Goal: Navigation & Orientation: Find specific page/section

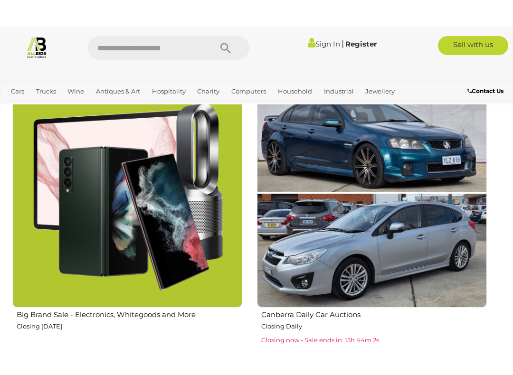
scroll to position [1382, 0]
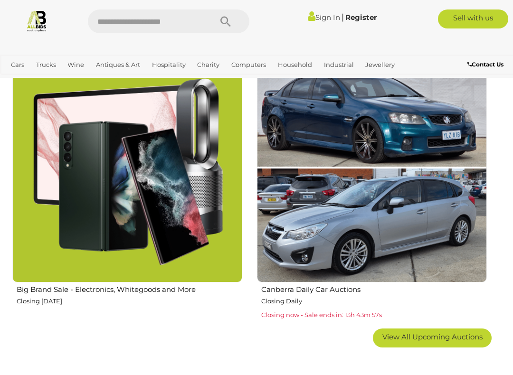
click at [171, 251] on img at bounding box center [127, 168] width 230 height 230
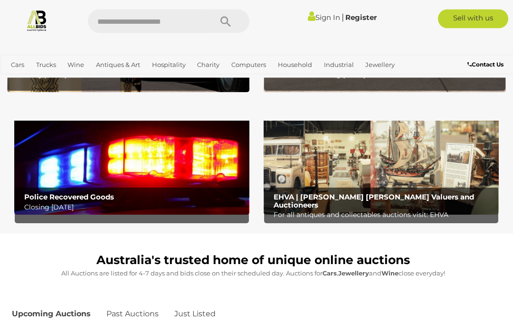
scroll to position [224, 0]
click at [161, 184] on img at bounding box center [131, 163] width 235 height 104
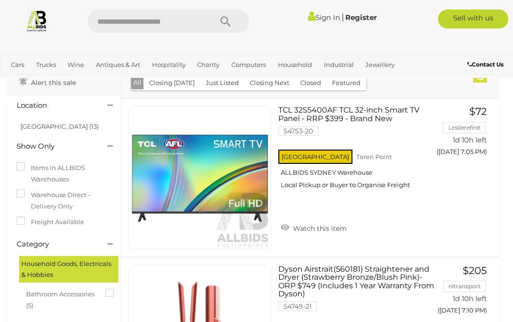
scroll to position [42, 0]
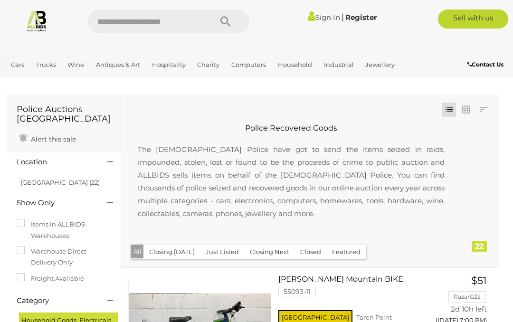
click at [40, 21] on img at bounding box center [37, 21] width 22 height 22
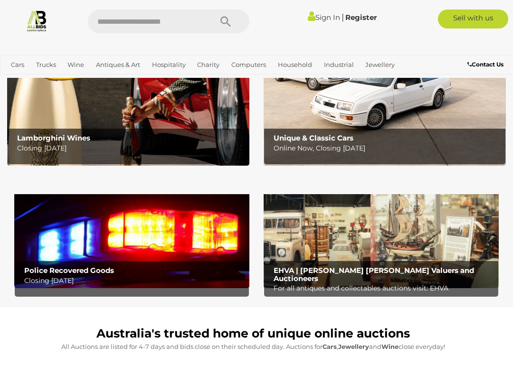
click at [389, 273] on b "EHVA | Evans Hastings Valuers and Auctioneers" at bounding box center [374, 274] width 201 height 17
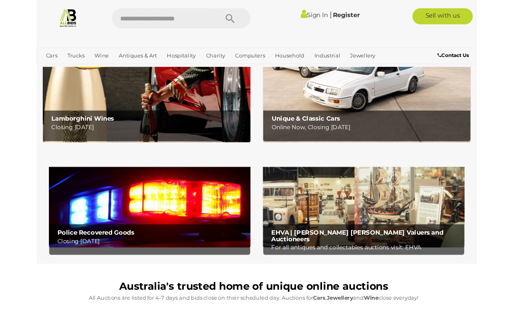
scroll to position [177, 0]
